Goal: Task Accomplishment & Management: Manage account settings

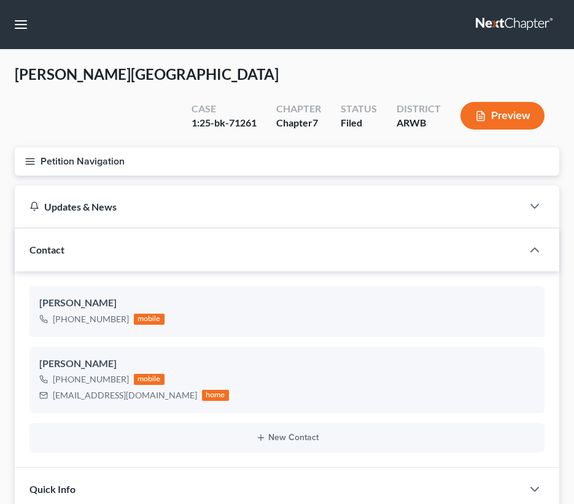
select select "0"
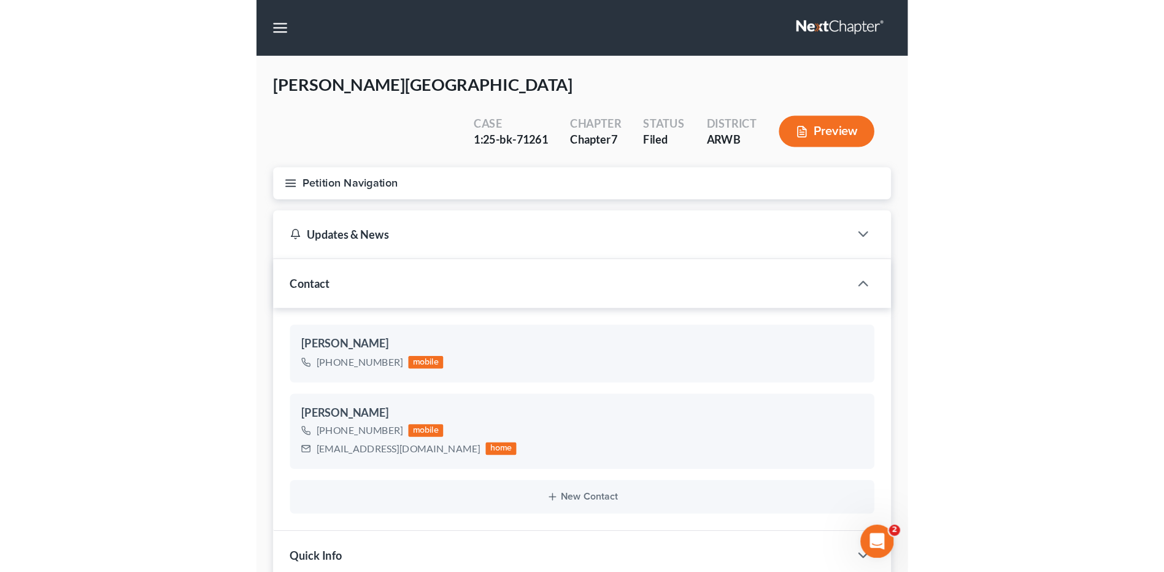
scroll to position [2354, 0]
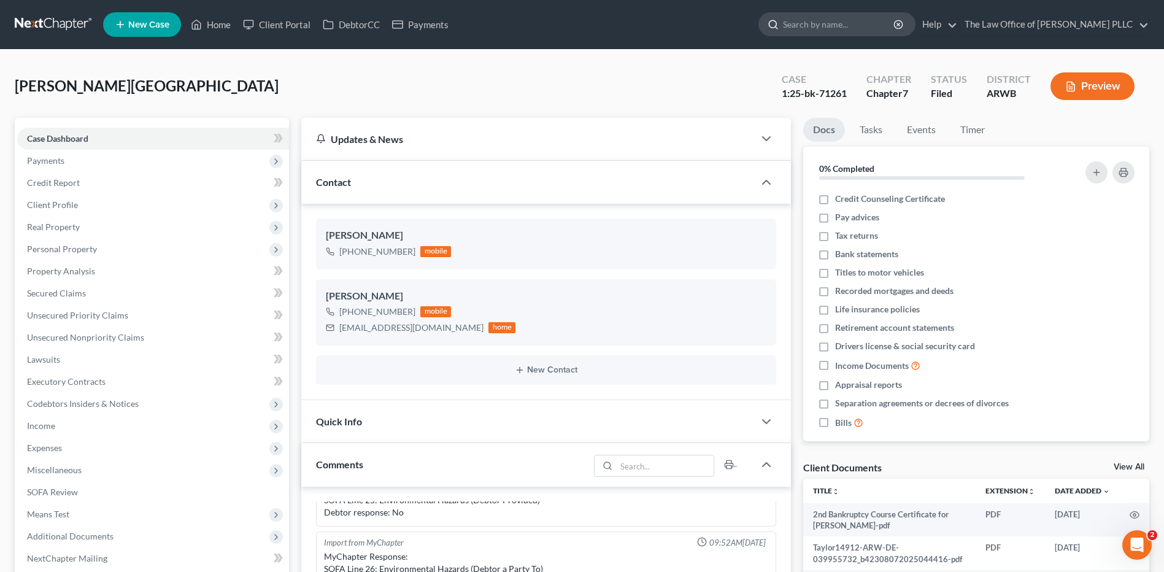
drag, startPoint x: 818, startPoint y: 28, endPoint x: 811, endPoint y: 27, distance: 6.8
click at [573, 27] on input "search" at bounding box center [839, 24] width 112 height 23
type input "i"
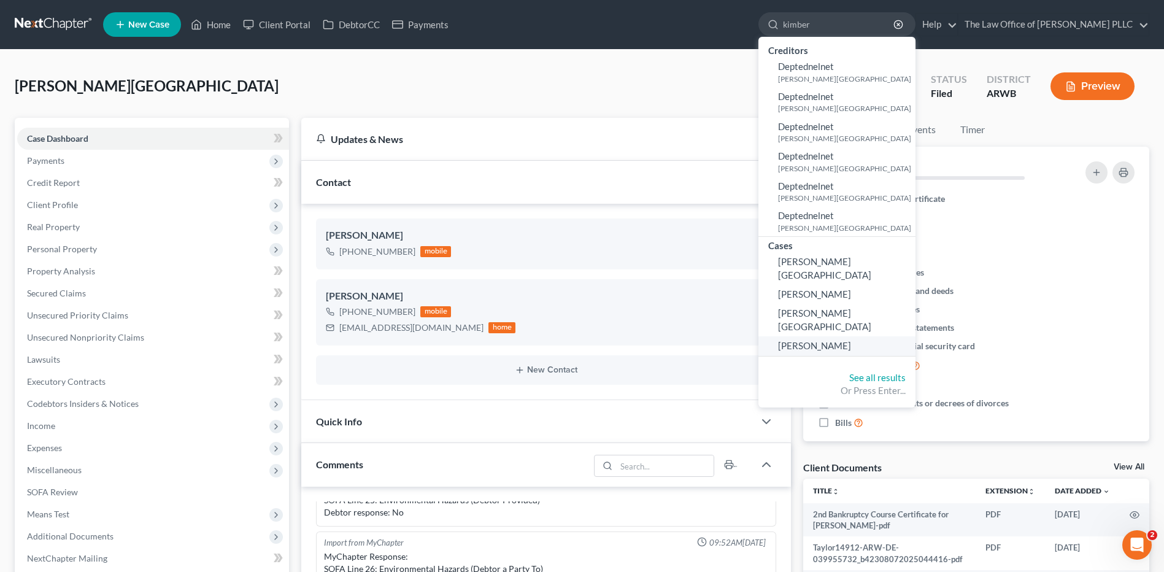
type input "kimber"
drag, startPoint x: 830, startPoint y: 328, endPoint x: 830, endPoint y: 321, distance: 6.7
click at [573, 336] on link "[PERSON_NAME]" at bounding box center [836, 345] width 157 height 19
click at [573, 340] on span "[PERSON_NAME]" at bounding box center [814, 345] width 73 height 11
select select "6"
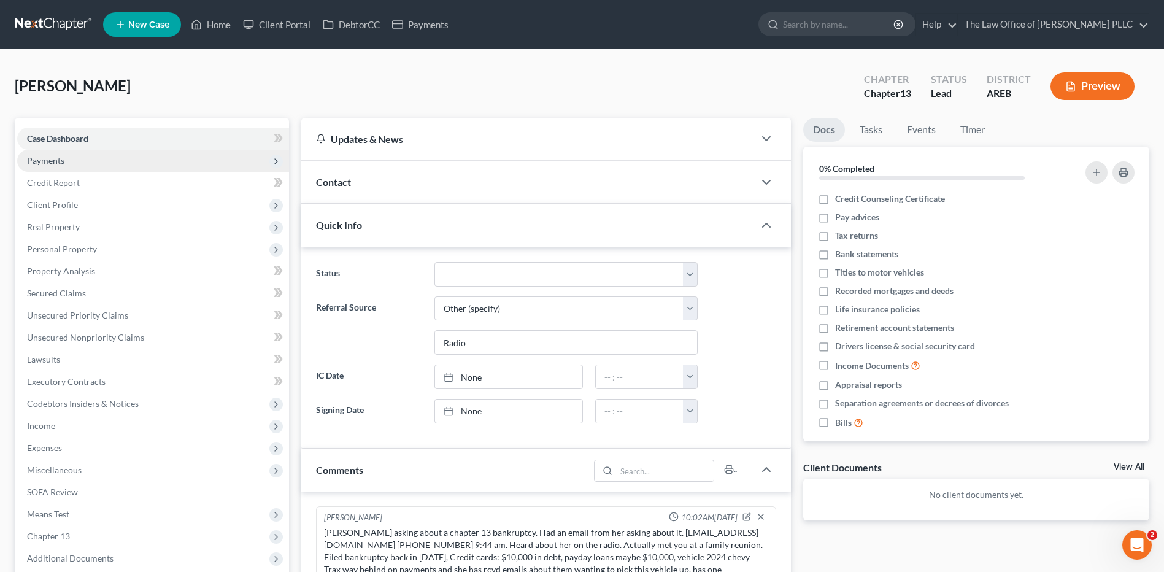
click at [61, 161] on span "Payments" at bounding box center [45, 160] width 37 height 10
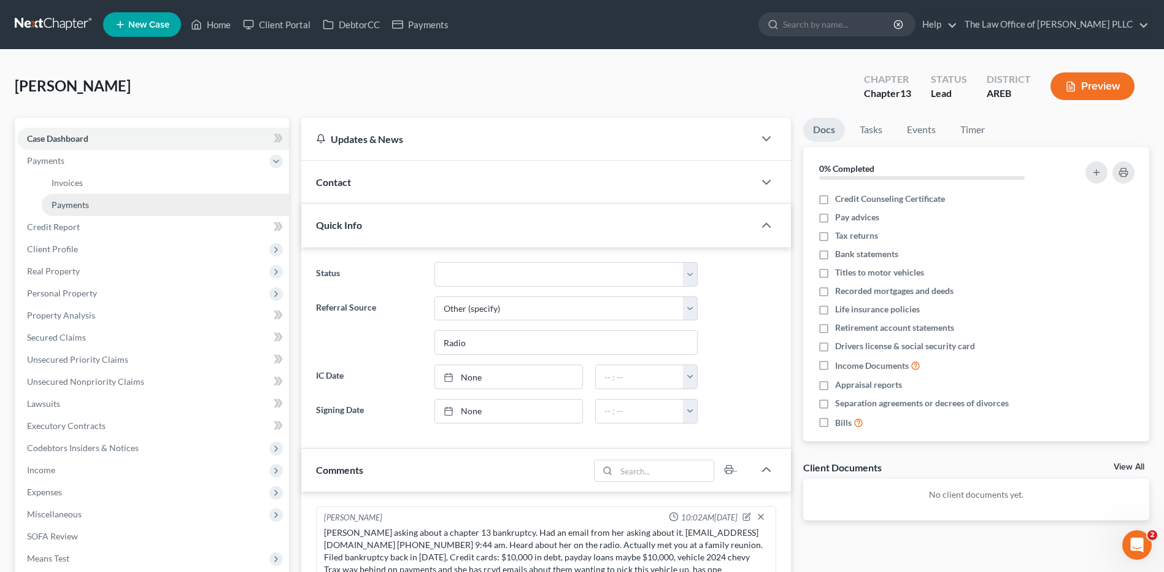
click at [69, 210] on link "Payments" at bounding box center [165, 205] width 247 height 22
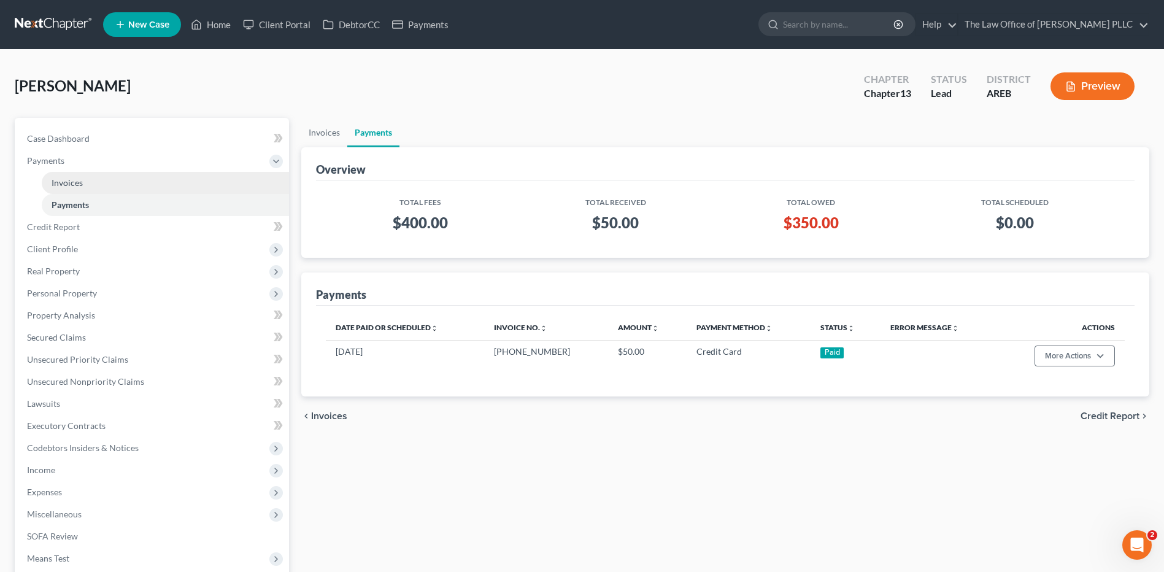
click at [77, 174] on link "Invoices" at bounding box center [165, 183] width 247 height 22
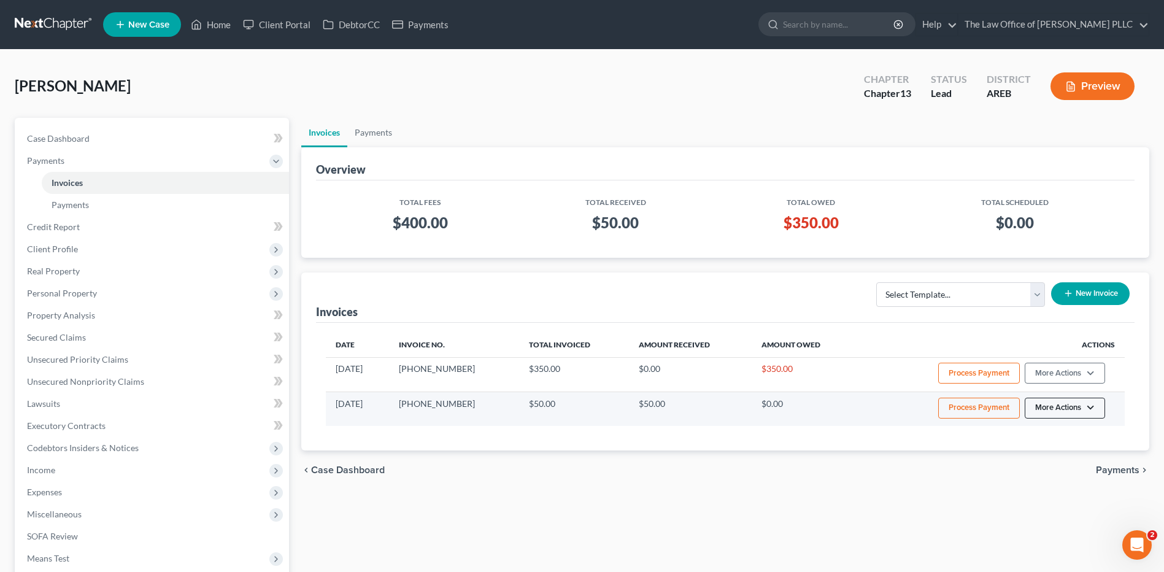
click at [573, 383] on button "More Actions" at bounding box center [1064, 373] width 80 height 21
click at [573, 401] on button "More Actions" at bounding box center [1064, 407] width 80 height 21
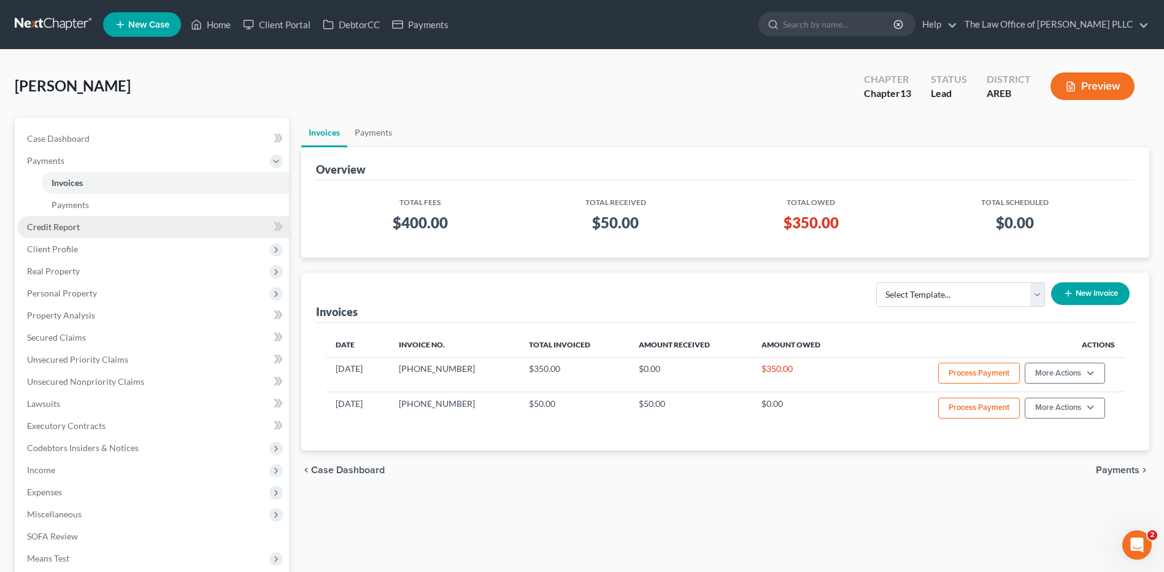
click at [74, 228] on span "Credit Report" at bounding box center [53, 226] width 53 height 10
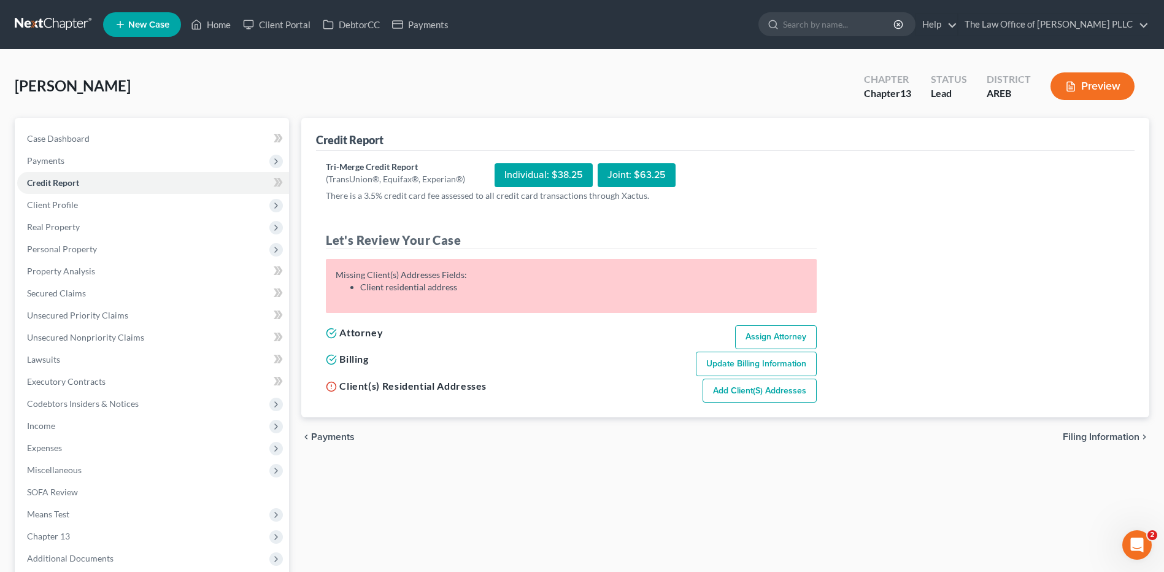
click at [573, 391] on link "Add Client(s) Addresses" at bounding box center [759, 390] width 114 height 25
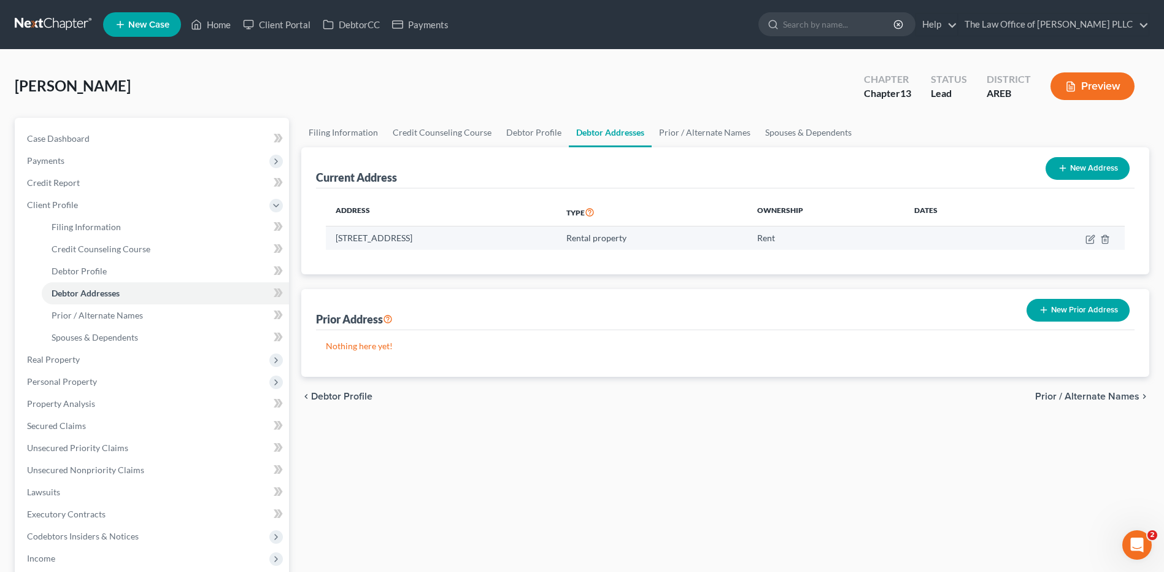
click at [383, 239] on td "[STREET_ADDRESS]" at bounding box center [441, 237] width 231 height 23
click at [415, 237] on td "[STREET_ADDRESS]" at bounding box center [441, 237] width 231 height 23
click at [573, 244] on td at bounding box center [1065, 237] width 117 height 23
click at [573, 240] on icon "button" at bounding box center [1090, 239] width 10 height 10
select select "2"
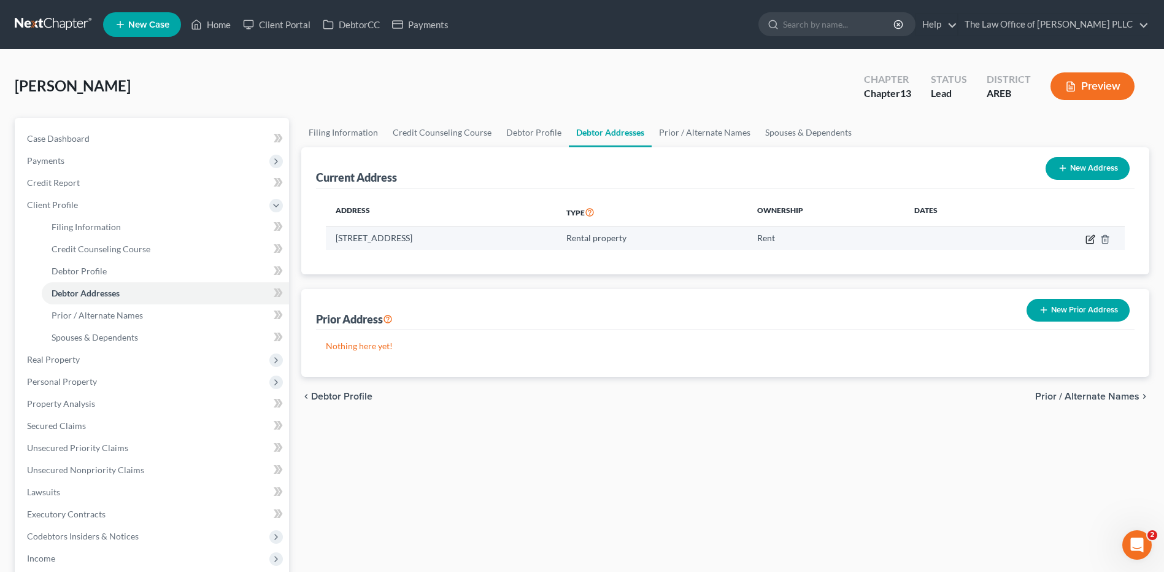
select select "2"
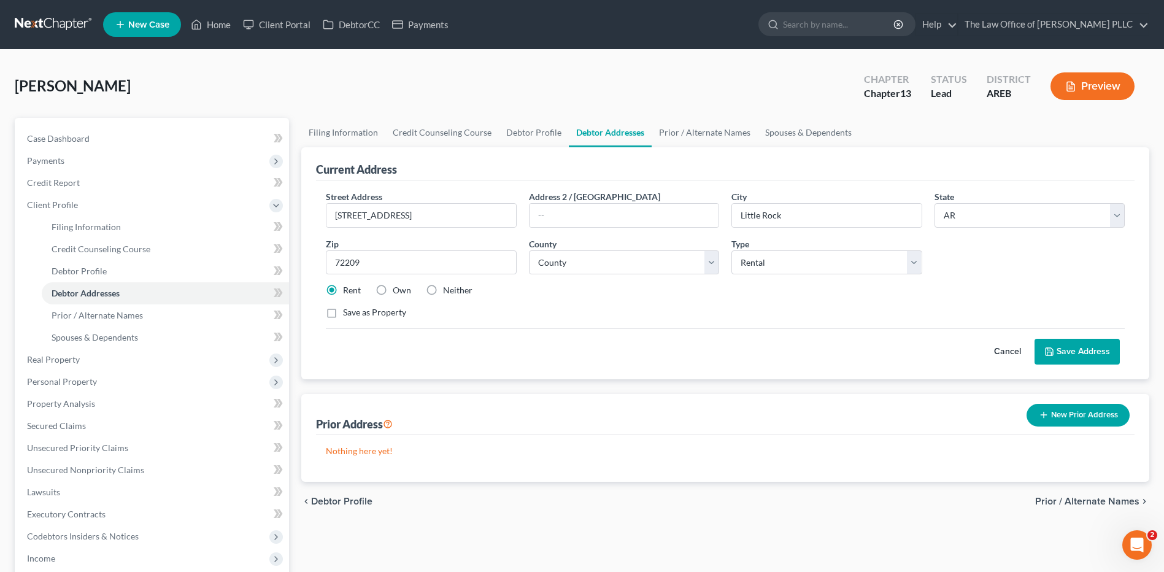
click at [343, 310] on label "Save as Property" at bounding box center [374, 312] width 63 height 12
click at [348, 310] on input "Save as Property" at bounding box center [352, 310] width 8 height 8
checkbox input "true"
click at [573, 348] on button "Save Address" at bounding box center [1076, 352] width 85 height 26
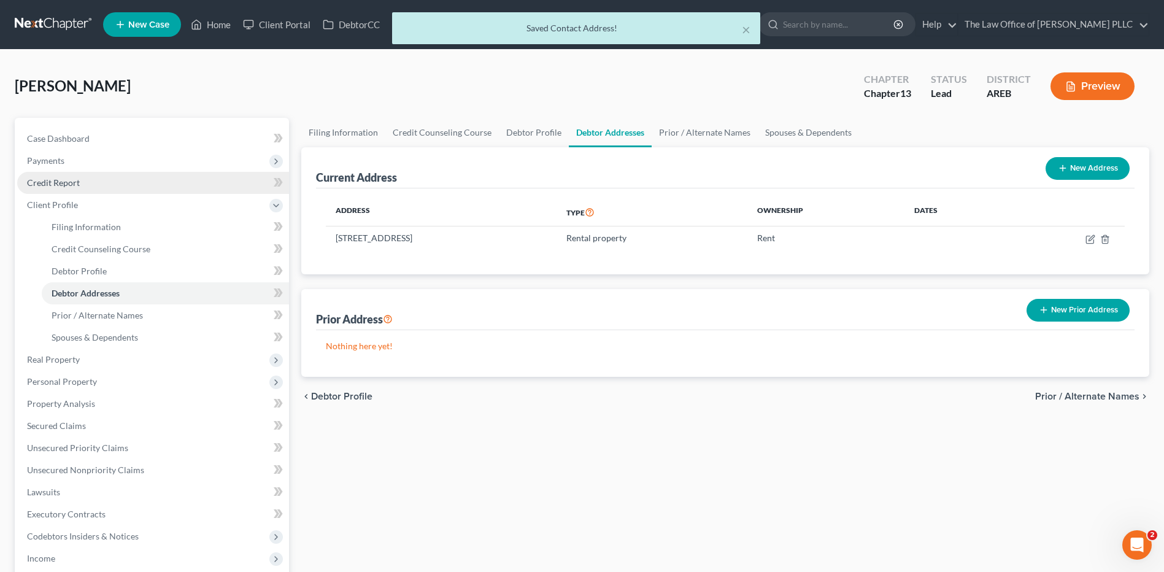
click at [64, 180] on span "Credit Report" at bounding box center [53, 182] width 53 height 10
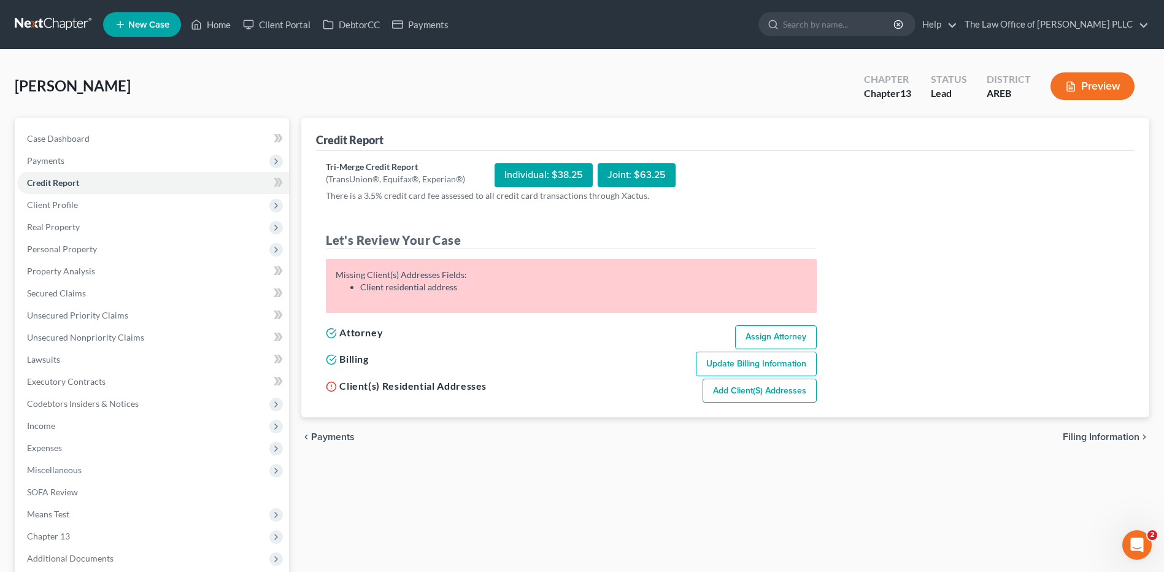
click at [329, 385] on icon at bounding box center [331, 386] width 11 height 11
click at [573, 388] on link "Add Client(s) Addresses" at bounding box center [759, 390] width 114 height 25
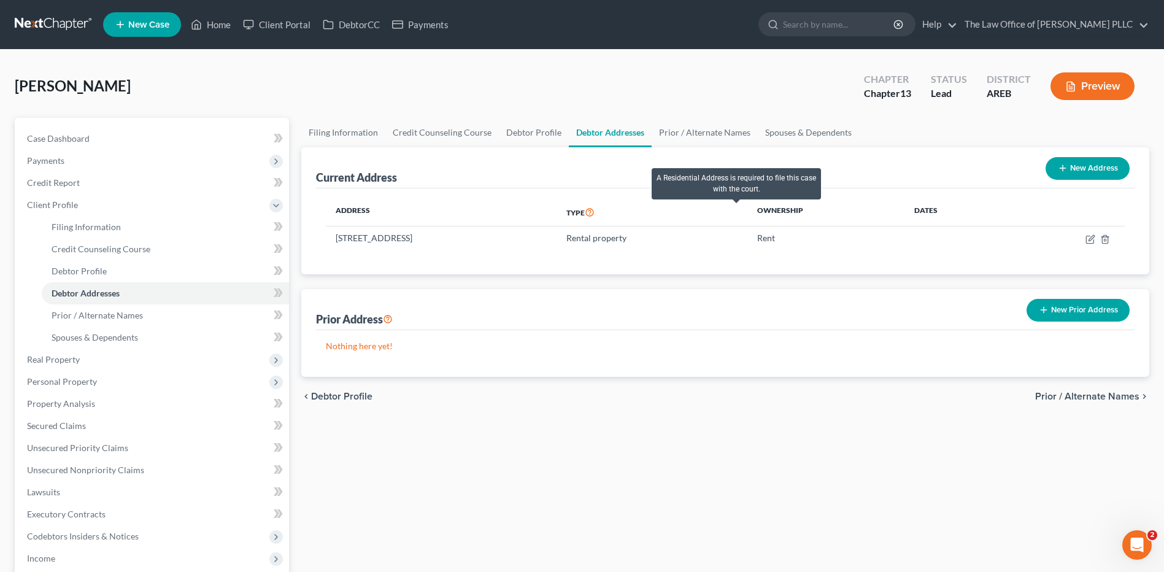
click at [573, 212] on icon at bounding box center [590, 211] width 10 height 12
click at [101, 289] on span "Debtor Addresses" at bounding box center [86, 293] width 68 height 10
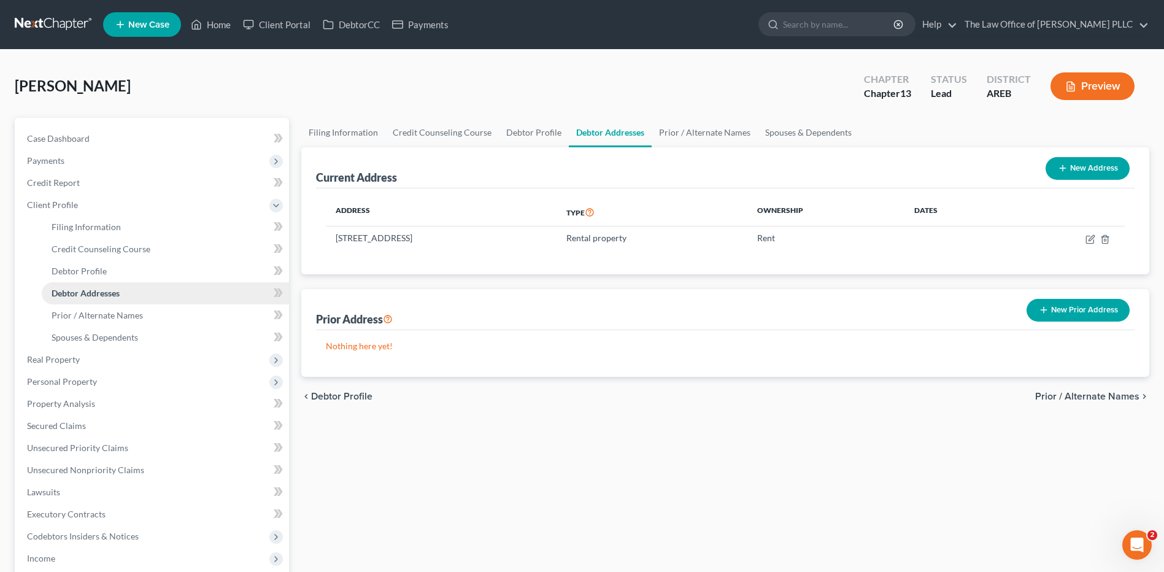
click at [103, 301] on link "Debtor Addresses" at bounding box center [165, 293] width 247 height 22
click at [573, 242] on icon "button" at bounding box center [1090, 239] width 10 height 10
select select "2"
select select "59"
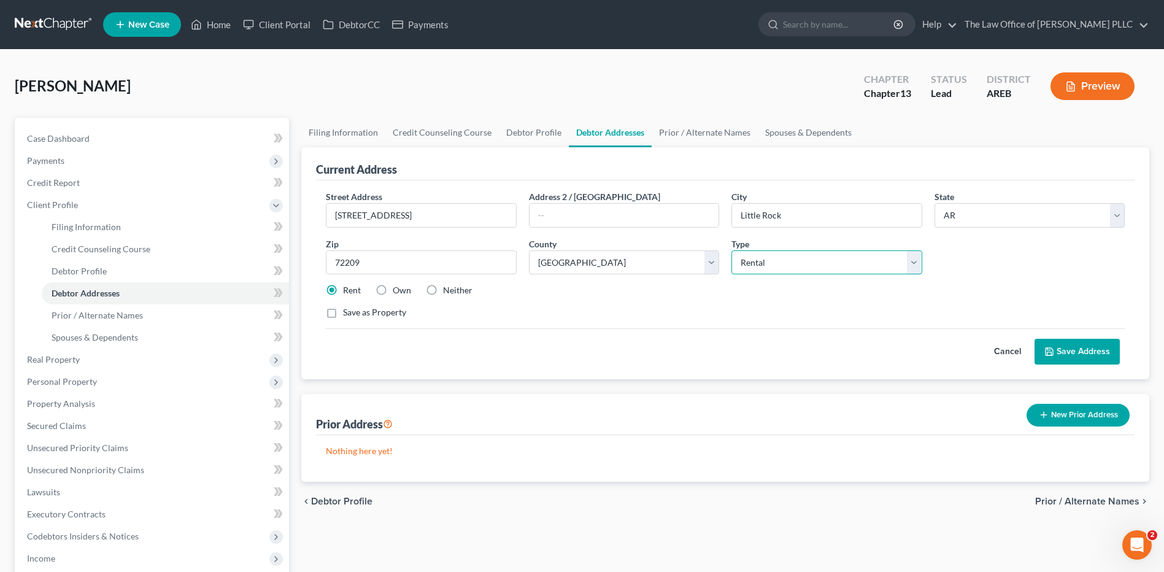
click at [573, 267] on select "Select Residential Mailing Rental Business" at bounding box center [826, 262] width 190 height 25
select select "0"
click at [573, 250] on select "Select Residential Mailing Rental Business" at bounding box center [826, 262] width 190 height 25
click at [573, 351] on button "Save Address" at bounding box center [1076, 352] width 85 height 26
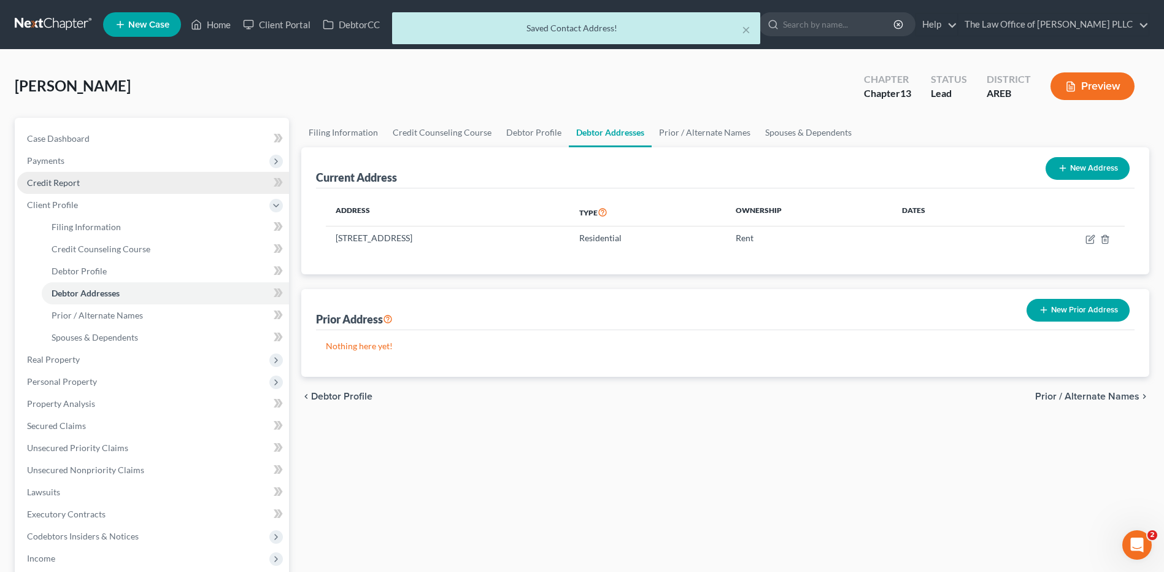
click at [55, 186] on span "Credit Report" at bounding box center [53, 182] width 53 height 10
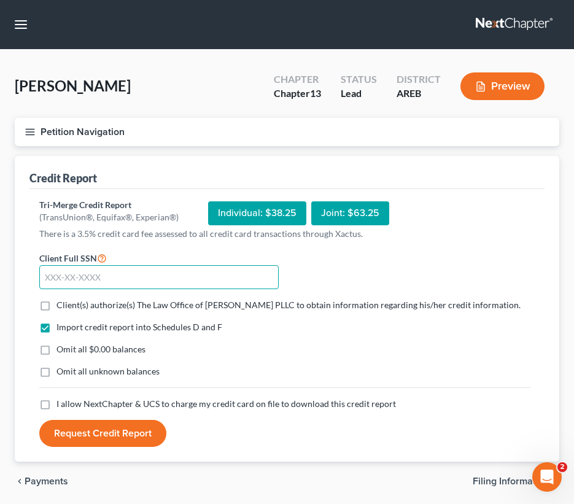
click at [44, 276] on input "text" at bounding box center [158, 277] width 239 height 25
paste input "431-65-1843"
type input "431-65-1843"
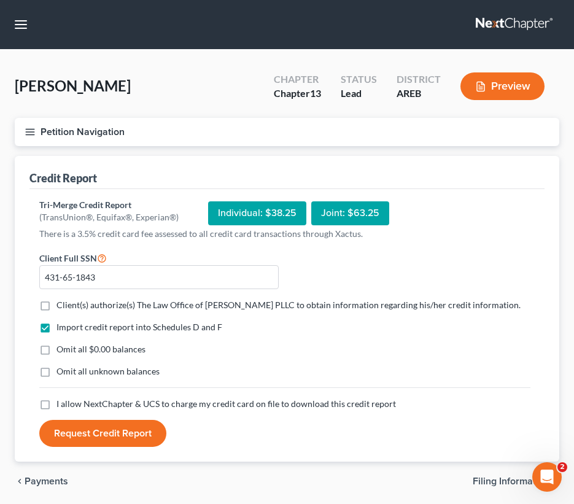
click at [428, 377] on div "Omit all unknown balances" at bounding box center [284, 371] width 491 height 12
click at [56, 305] on label "Client(s) authorize(s) The Law Office of [PERSON_NAME] PLLC to obtain informati…" at bounding box center [288, 305] width 464 height 12
click at [61, 305] on input "Client(s) authorize(s) The Law Office of [PERSON_NAME] PLLC to obtain informati…" at bounding box center [65, 303] width 8 height 8
checkbox input "true"
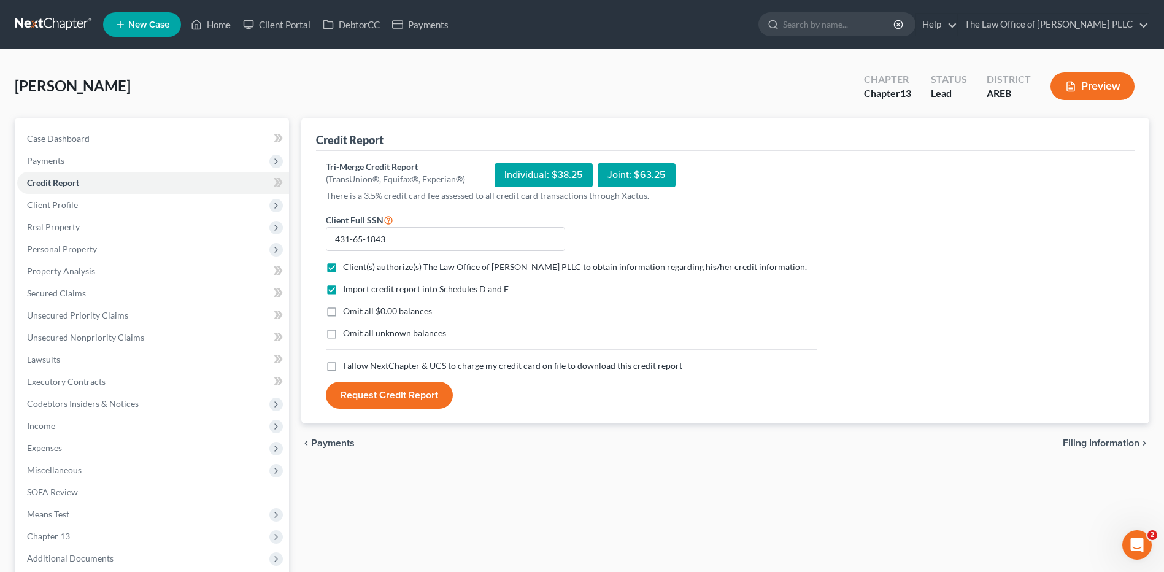
click at [343, 367] on label "I allow NextChapter & UCS to charge my credit card on file to download this cre…" at bounding box center [512, 365] width 339 height 12
click at [348, 367] on input "I allow NextChapter & UCS to charge my credit card on file to download this cre…" at bounding box center [352, 363] width 8 height 8
checkbox input "true"
click at [383, 393] on button "Request Credit Report" at bounding box center [389, 395] width 127 height 27
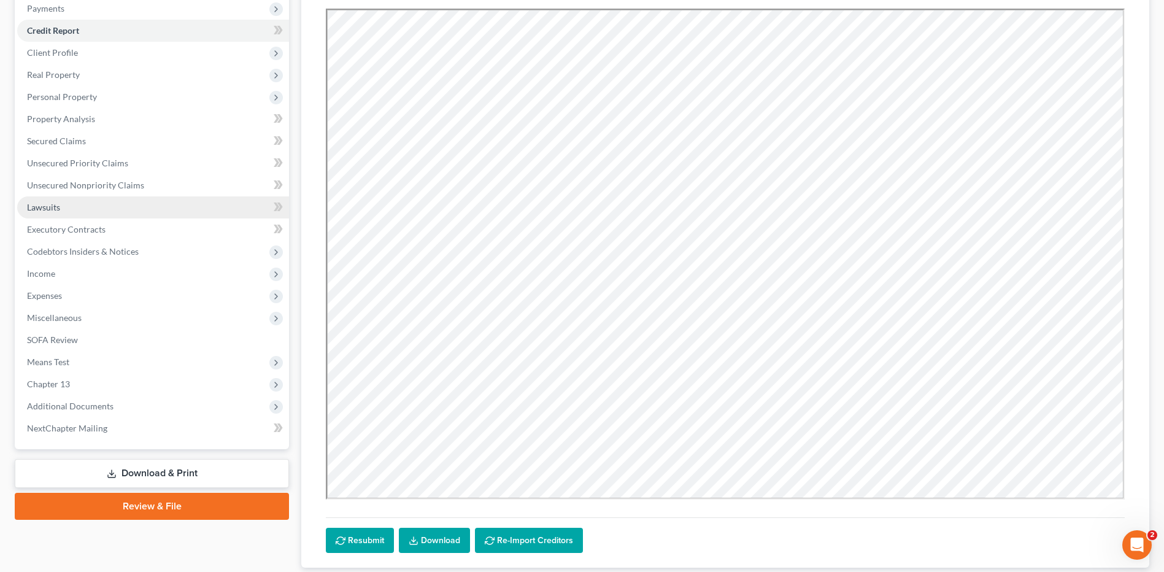
scroll to position [184, 0]
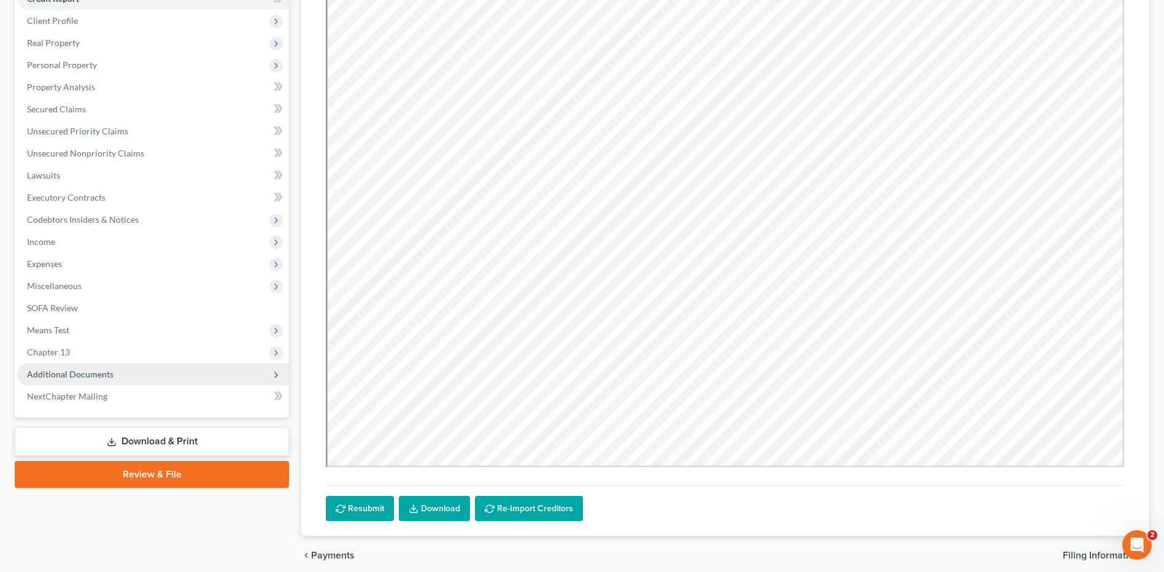
click at [75, 372] on span "Additional Documents" at bounding box center [70, 374] width 86 height 10
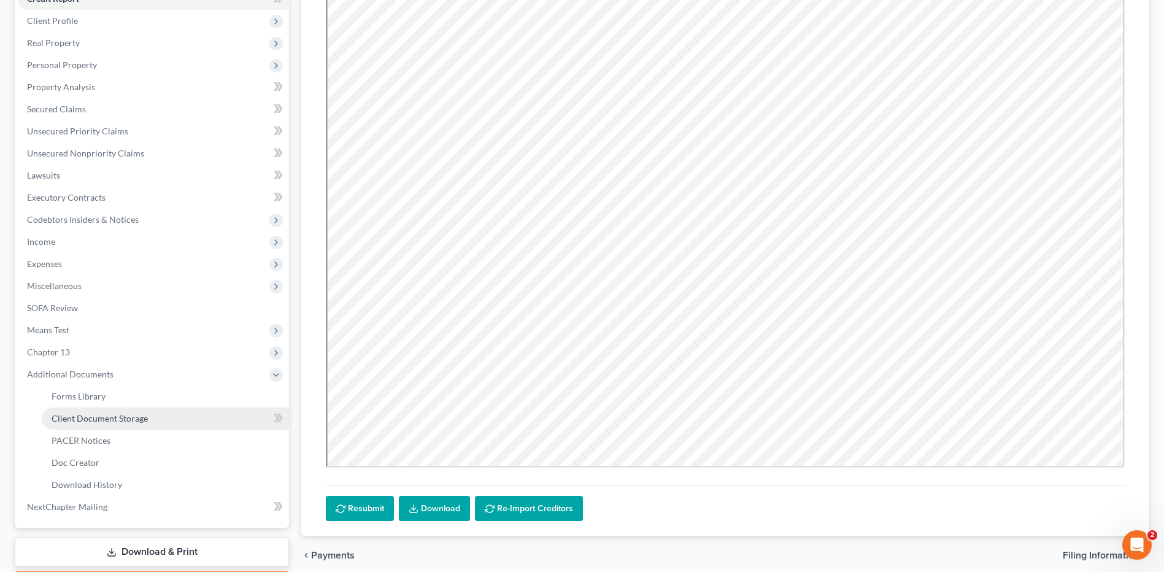
click at [126, 416] on span "Client Document Storage" at bounding box center [100, 418] width 96 height 10
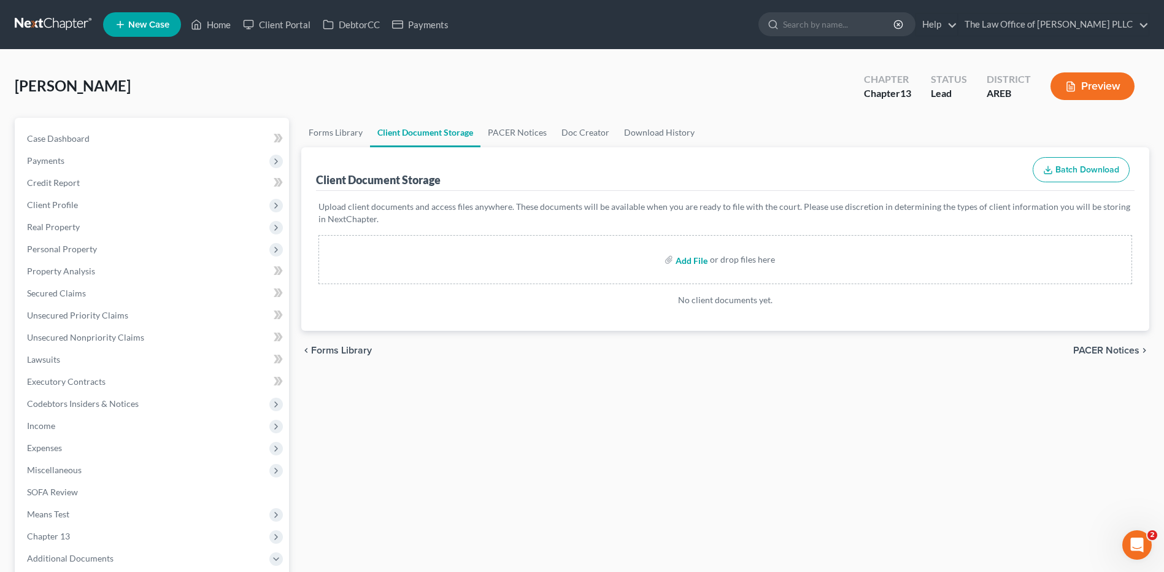
click at [573, 261] on input "file" at bounding box center [689, 259] width 29 height 22
type input "C:\fakepath\[PERSON_NAME] Credit Report.pdf"
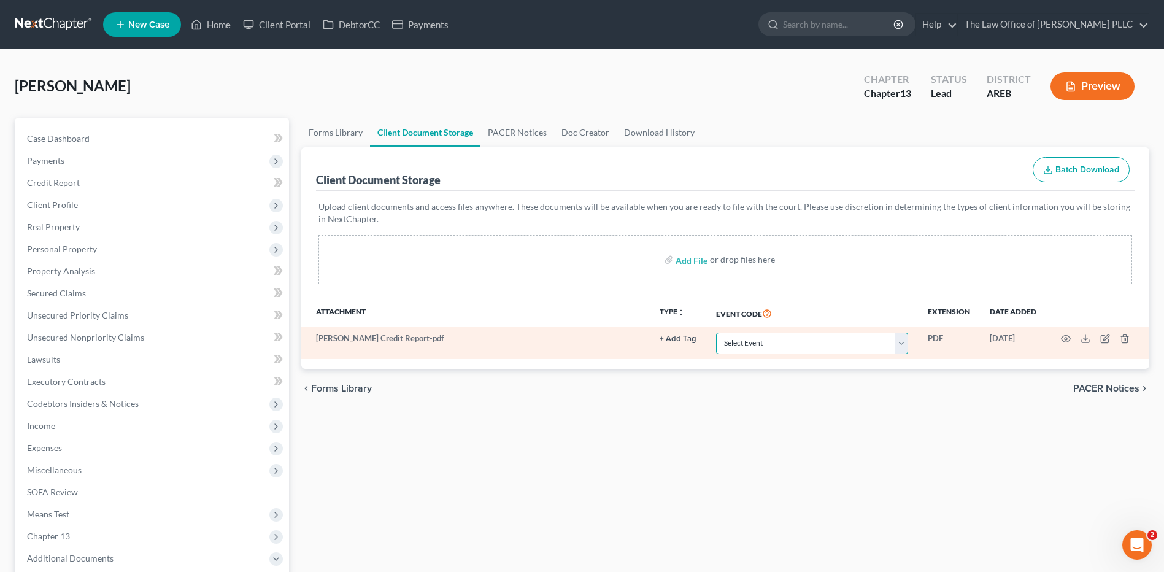
click at [573, 342] on select "Select Event Certificate of Credit Counseling - Debtor Certificate of Credit Co…" at bounding box center [812, 342] width 192 height 21
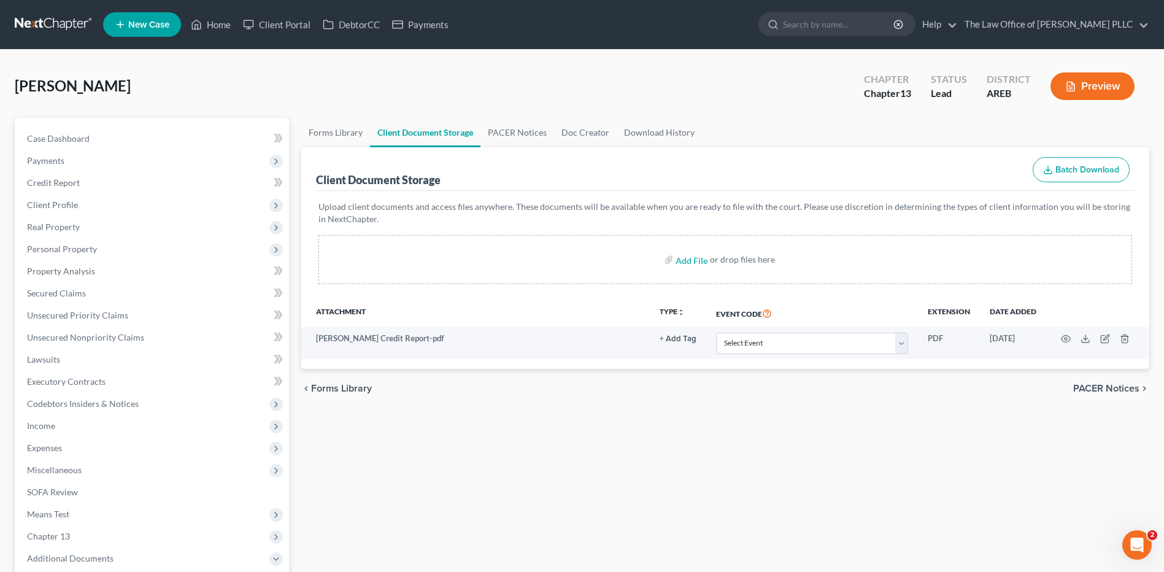
click at [573, 424] on div "Forms Library Client Document Storage PACER Notices Doc Creator Download Histor…" at bounding box center [725, 450] width 860 height 664
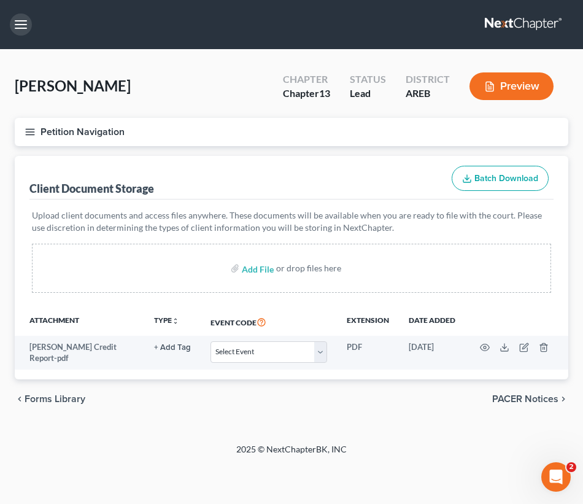
click at [26, 26] on button "button" at bounding box center [21, 24] width 22 height 22
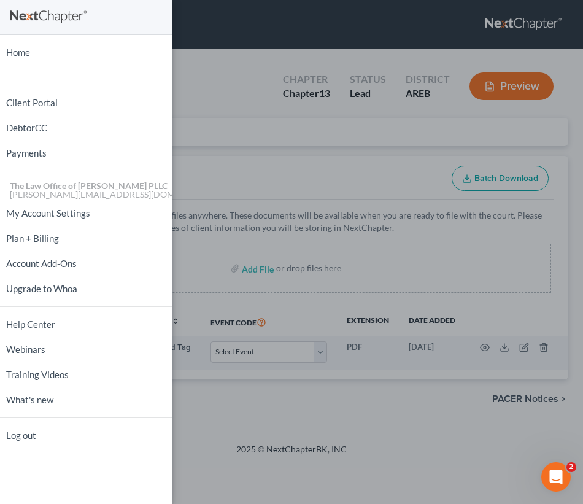
click at [221, 126] on div "Home New Case Client Portal DebtorCC Payments The Law Office of [PERSON_NAME] P…" at bounding box center [291, 252] width 583 height 504
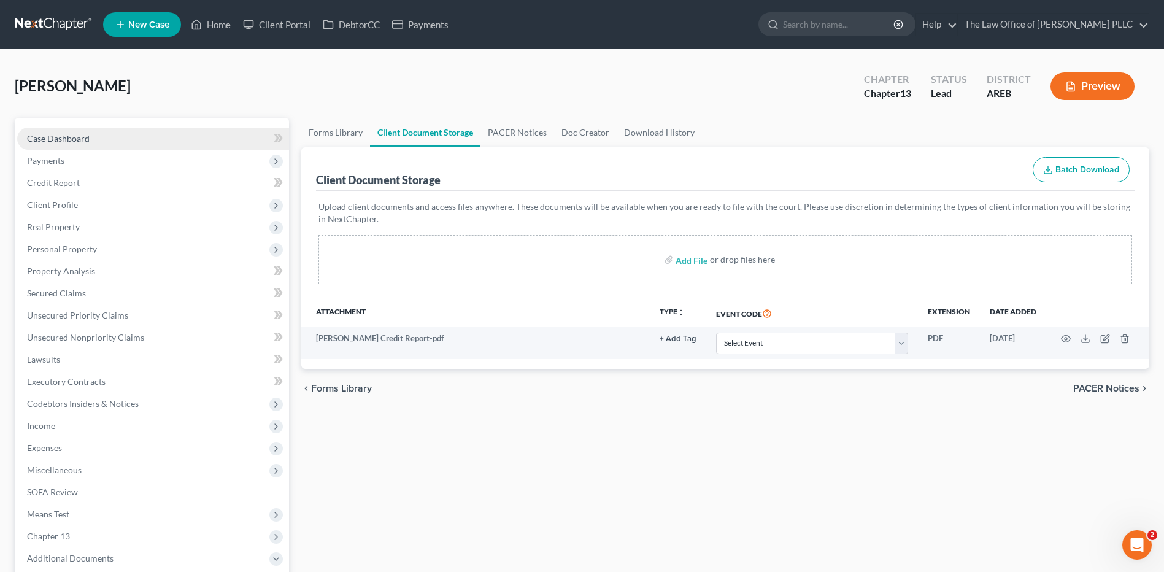
click at [44, 140] on span "Case Dashboard" at bounding box center [58, 138] width 63 height 10
select select "6"
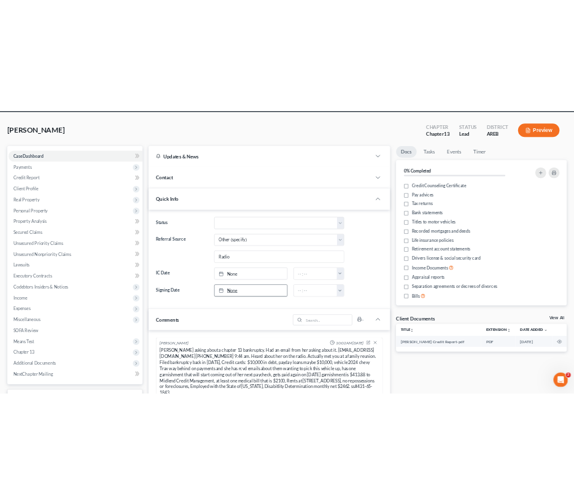
scroll to position [123, 0]
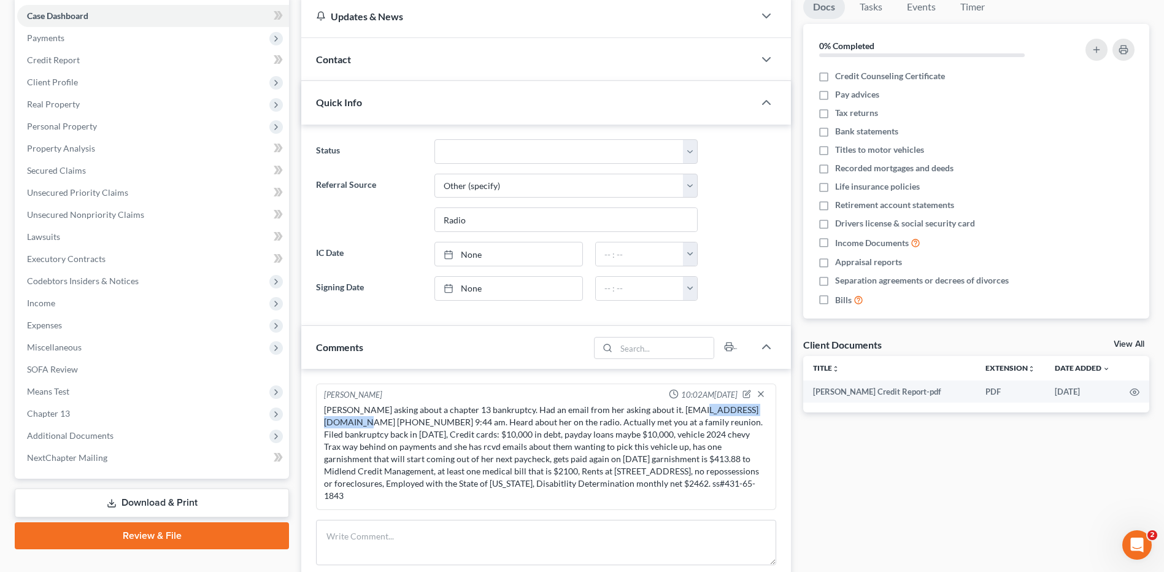
drag, startPoint x: 685, startPoint y: 407, endPoint x: 764, endPoint y: 409, distance: 78.5
click at [573, 409] on div "[PERSON_NAME] asking about a chapter 13 bankruptcy. Had an email from her askin…" at bounding box center [546, 453] width 444 height 98
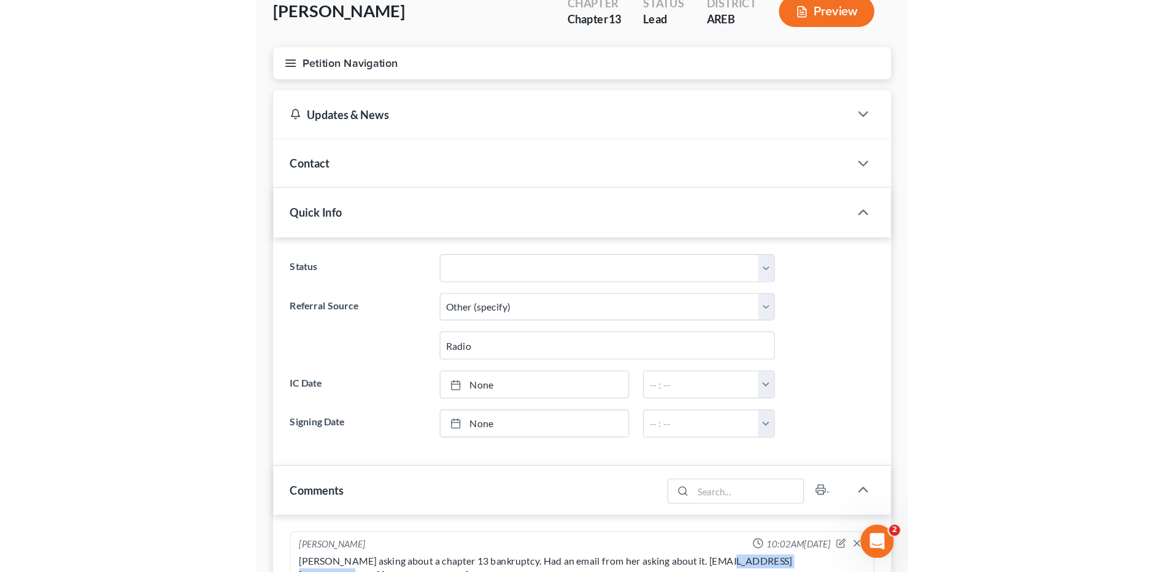
scroll to position [0, 0]
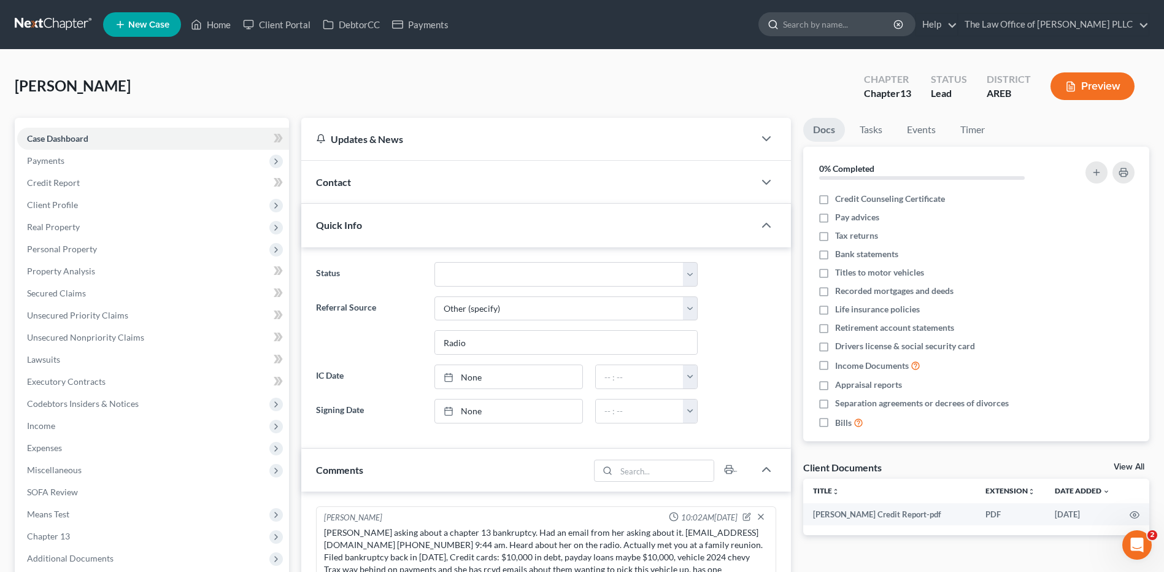
drag, startPoint x: 797, startPoint y: 22, endPoint x: 827, endPoint y: 22, distance: 30.1
click at [573, 21] on input "search" at bounding box center [839, 24] width 112 height 23
type input "[PERSON_NAME]"
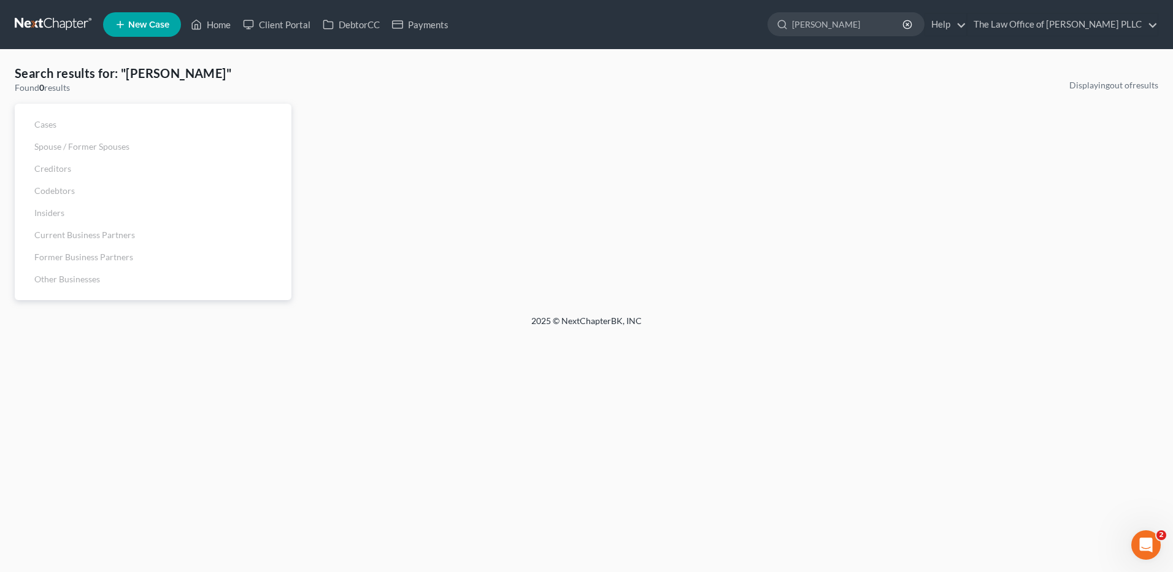
drag, startPoint x: 855, startPoint y: 30, endPoint x: 666, endPoint y: 29, distance: 188.9
click at [573, 29] on ul "New Case Home Client Portal DebtorCC Payments [PERSON_NAME] - No Result - See a…" at bounding box center [630, 25] width 1055 height 32
type input "block"
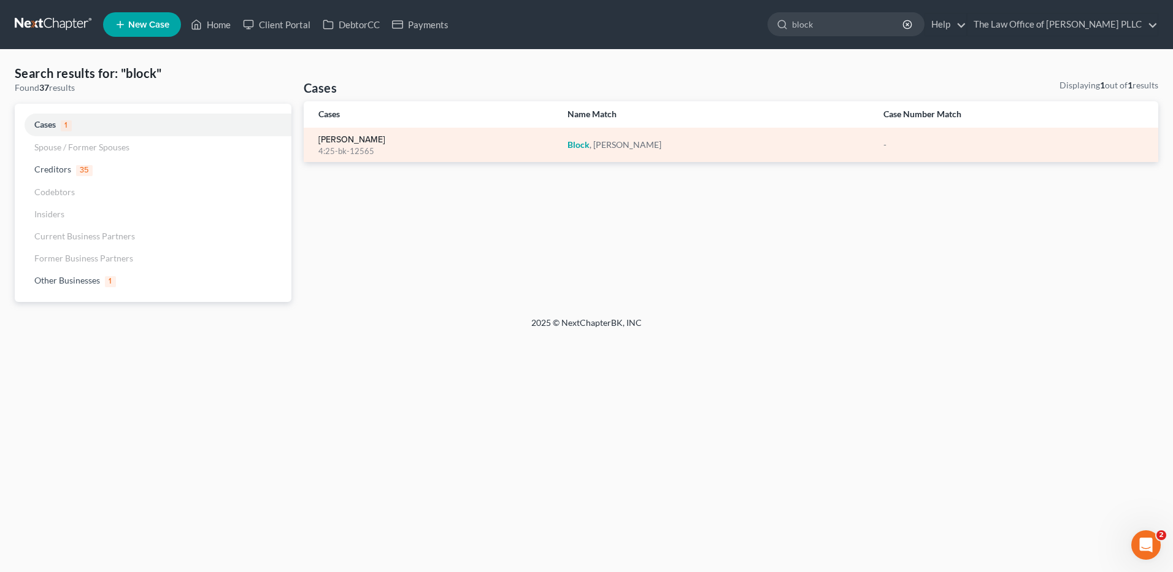
click at [339, 136] on link "[PERSON_NAME]" at bounding box center [351, 140] width 67 height 9
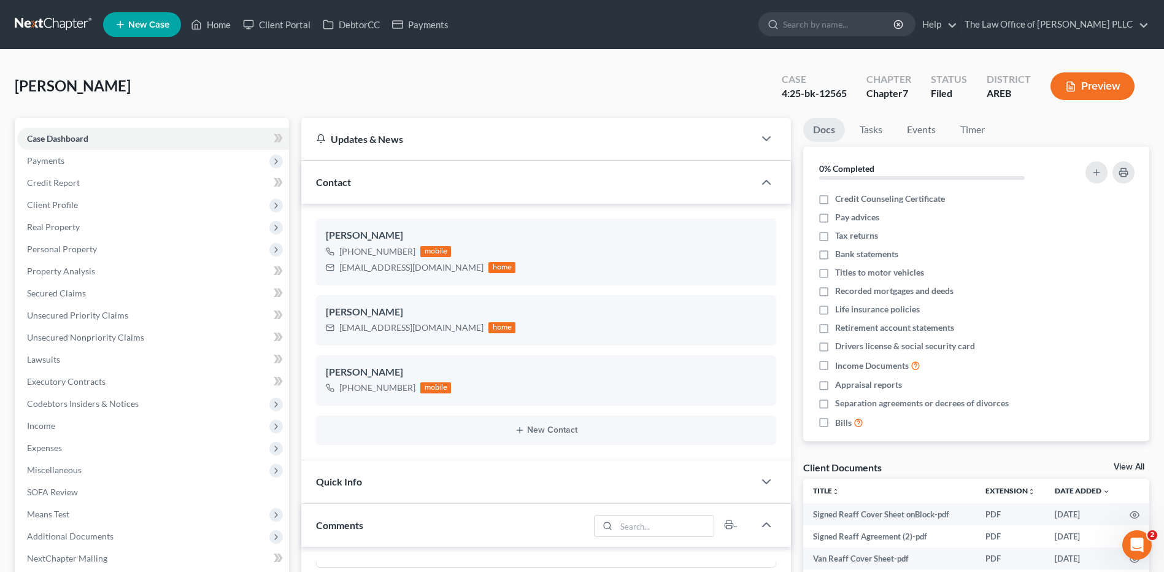
scroll to position [1233, 0]
drag, startPoint x: 847, startPoint y: 93, endPoint x: 778, endPoint y: 99, distance: 69.6
click at [573, 99] on div "Case 4:25-bk-12565" at bounding box center [814, 87] width 85 height 36
copy div "4:25-bk-12565"
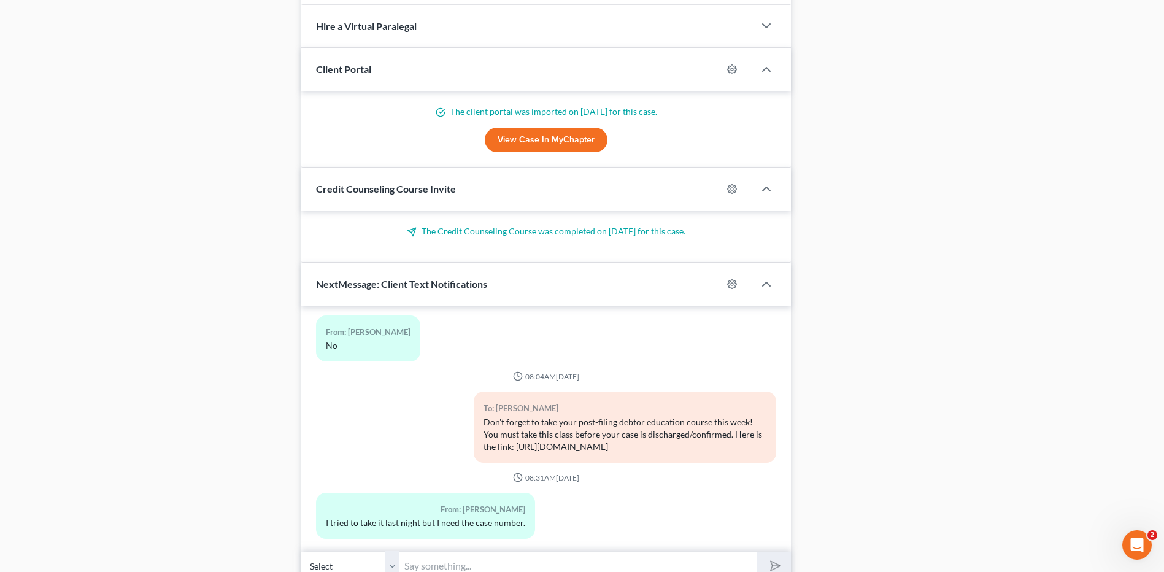
scroll to position [915, 0]
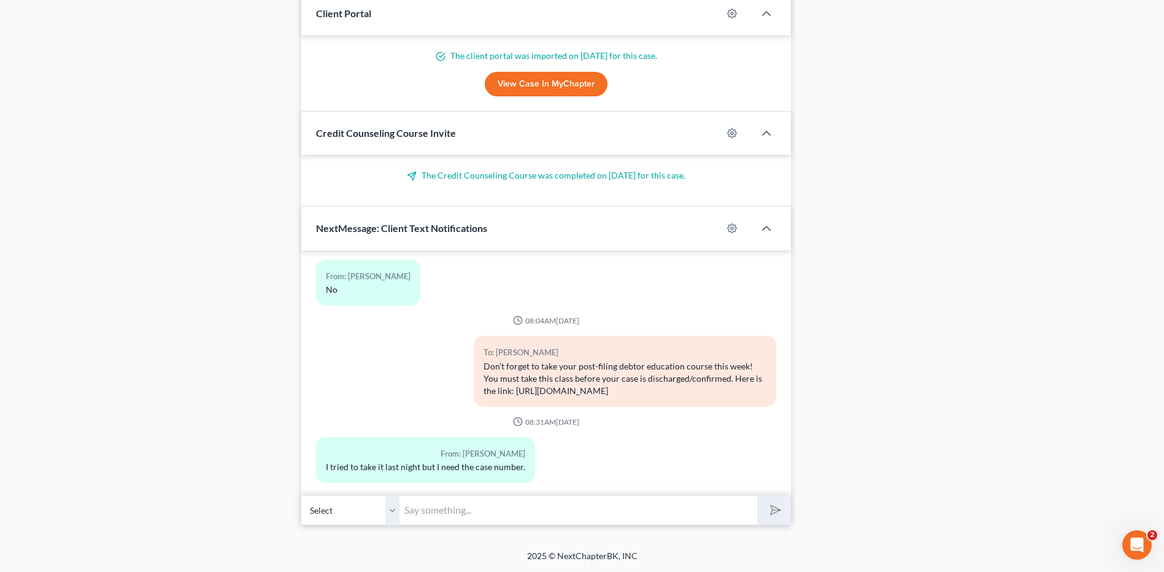
click at [435, 503] on input "text" at bounding box center [578, 510] width 358 height 30
paste input "4:25-bk-12565"
type input "Your bankruptcy case number is 4:25-bk-12565"
click at [573, 503] on button "submit" at bounding box center [774, 510] width 34 height 29
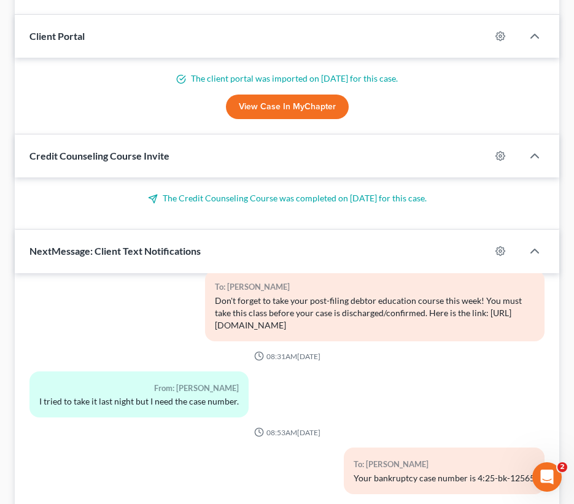
scroll to position [976, 0]
